Goal: Information Seeking & Learning: Learn about a topic

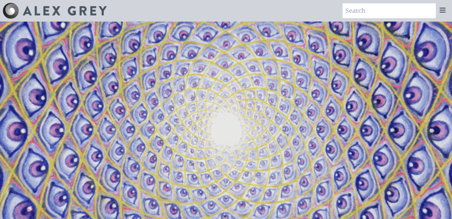
click at [445, 7] on icon at bounding box center [442, 10] width 8 height 8
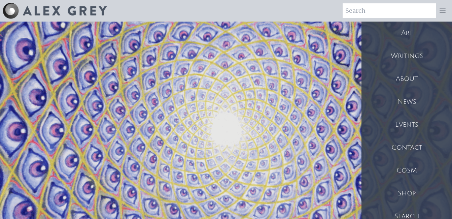
click at [406, 35] on div "Art" at bounding box center [406, 33] width 90 height 23
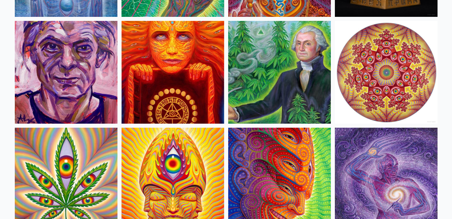
scroll to position [1197, 0]
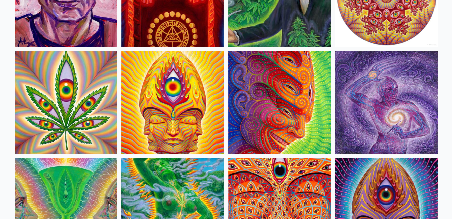
click at [397, 89] on img at bounding box center [386, 102] width 103 height 103
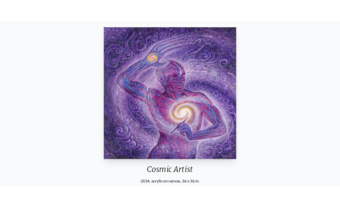
scroll to position [67, 0]
